Goal: Entertainment & Leisure: Consume media (video, audio)

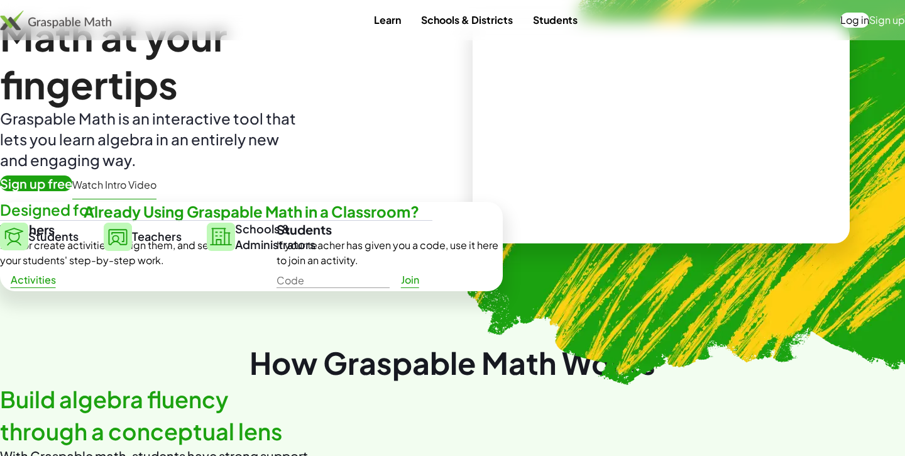
scroll to position [28, 0]
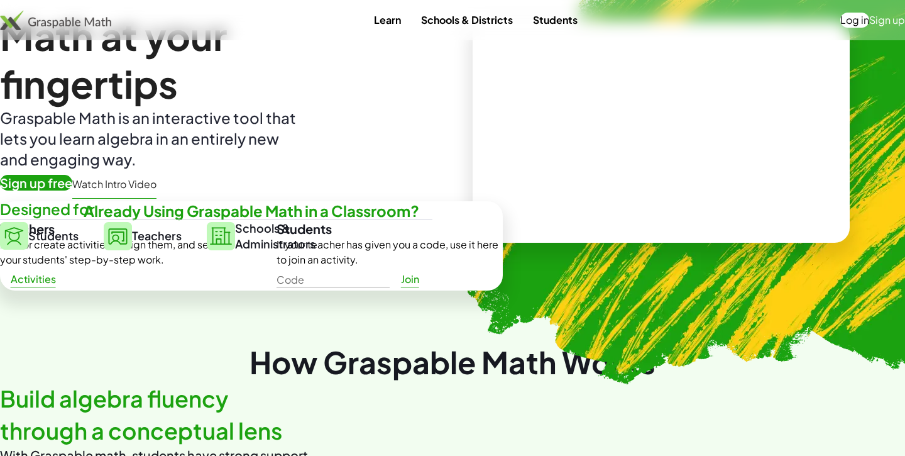
click at [34, 228] on span "Students" at bounding box center [53, 235] width 50 height 14
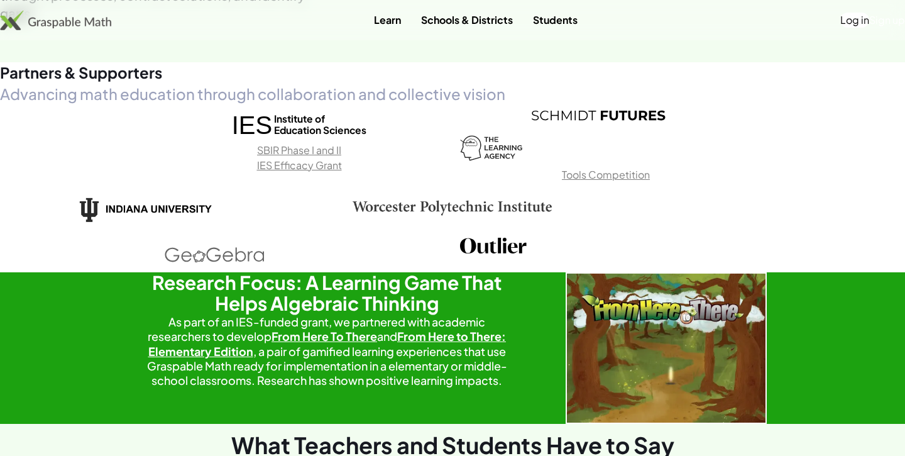
scroll to position [1223, 0]
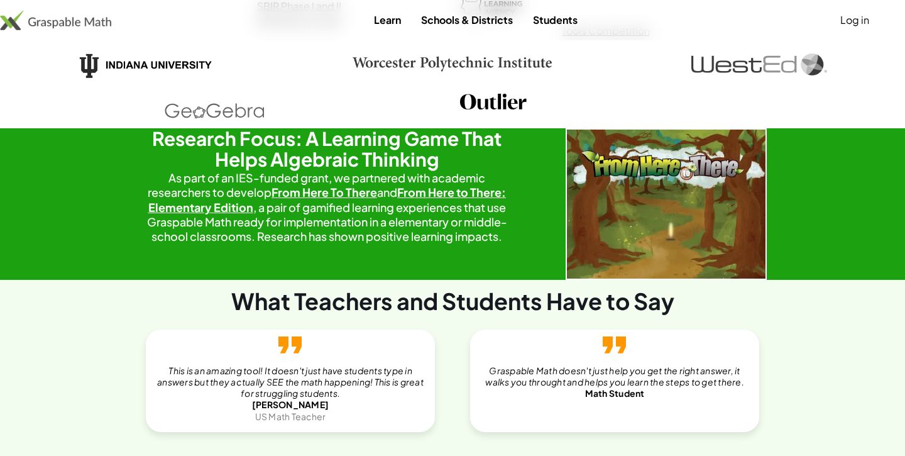
scroll to position [1356, 0]
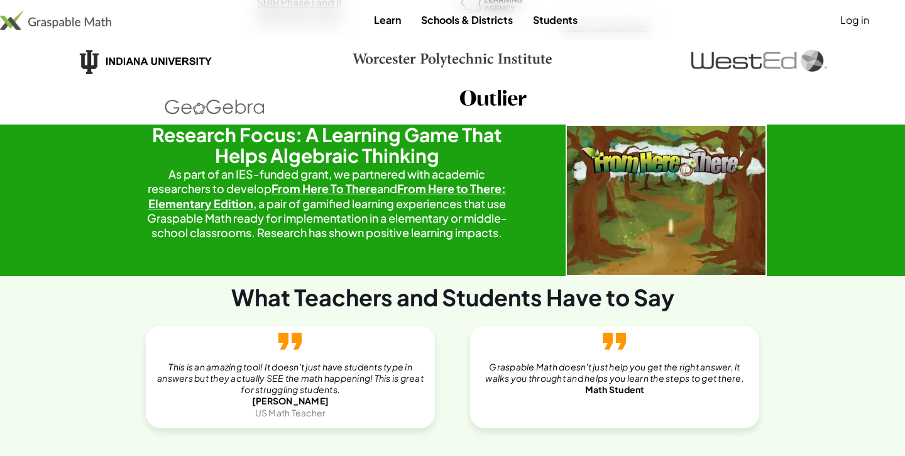
click at [523, 22] on link "Students" at bounding box center [555, 19] width 65 height 23
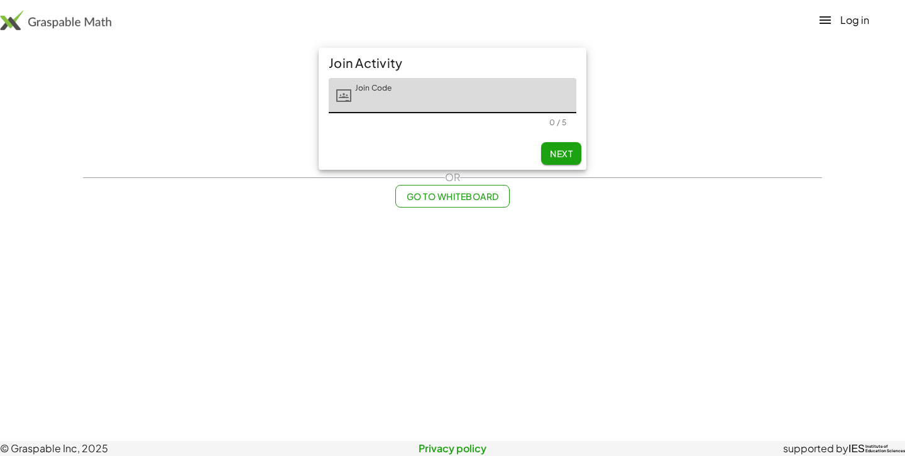
click at [550, 148] on span "Next" at bounding box center [561, 153] width 23 height 11
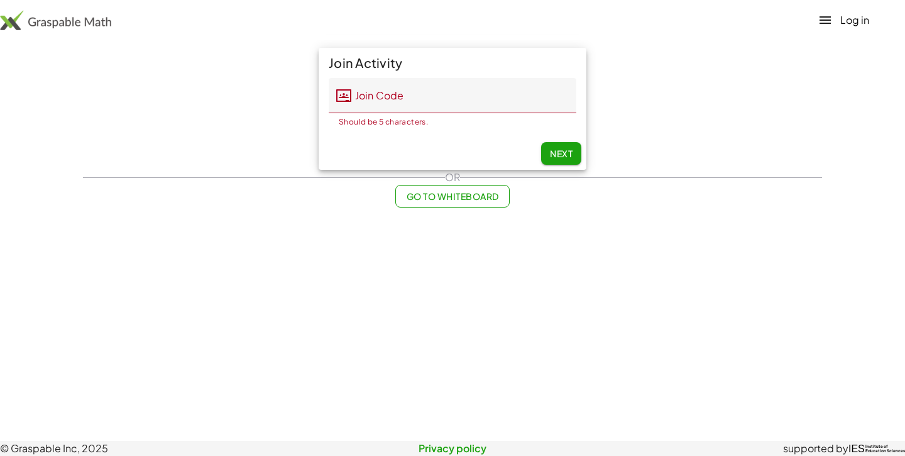
click at [550, 148] on span "Next" at bounding box center [561, 153] width 23 height 11
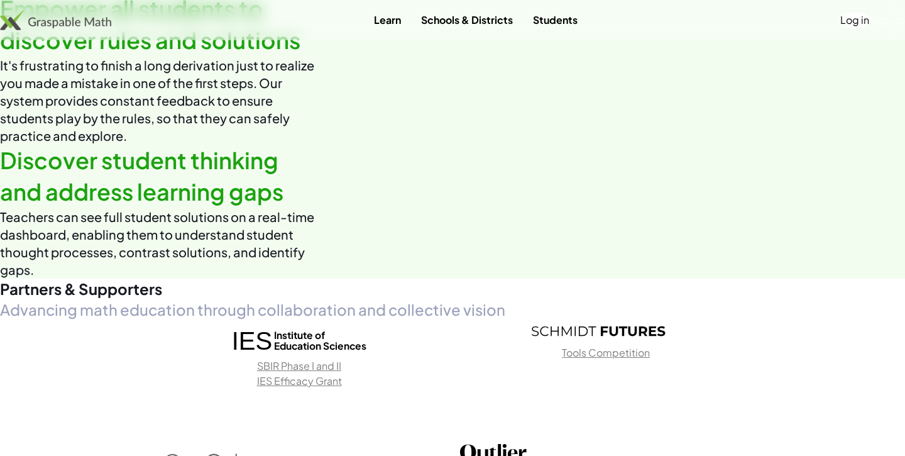
scroll to position [722, 0]
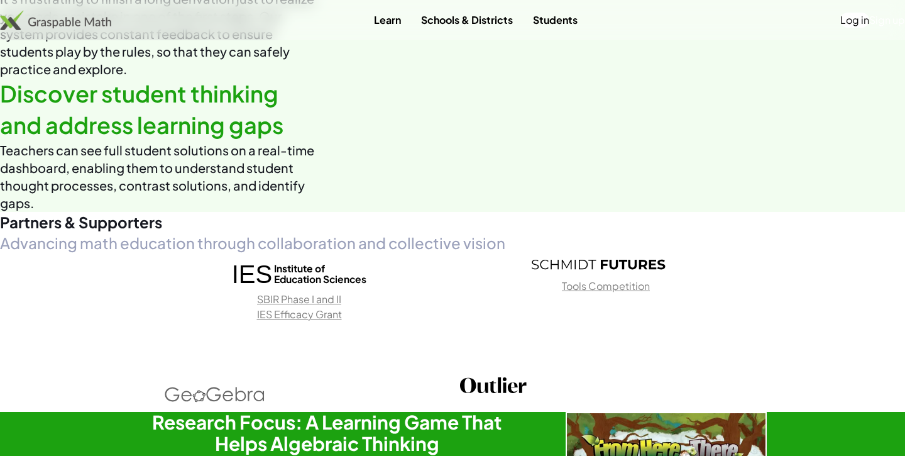
scroll to position [852, 0]
